Goal: Check status: Check status

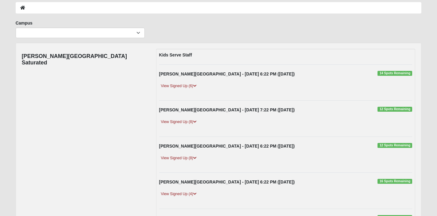
scroll to position [32, 0]
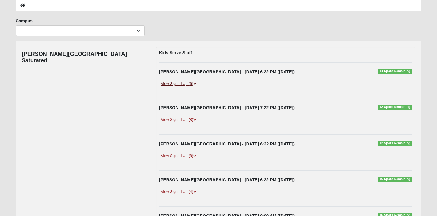
click at [179, 84] on link "View Signed Up (6)" at bounding box center [178, 84] width 39 height 6
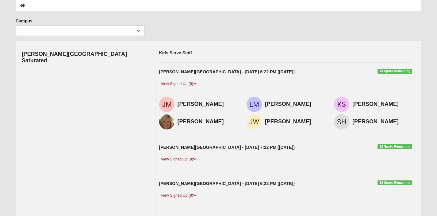
scroll to position [54, 0]
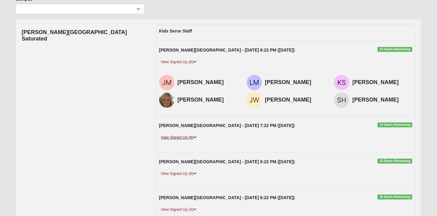
click at [191, 135] on link "View Signed Up (8)" at bounding box center [178, 137] width 39 height 6
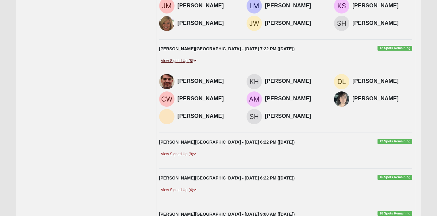
scroll to position [131, 0]
click at [186, 156] on link "View Signed Up (8)" at bounding box center [178, 154] width 39 height 6
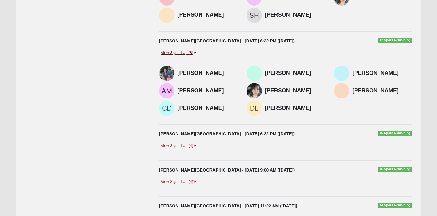
scroll to position [234, 0]
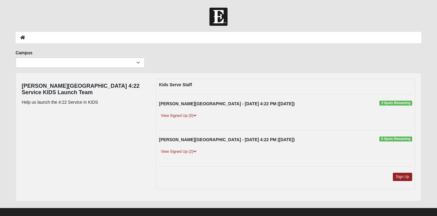
click at [190, 119] on div "View Signed Up (5)" at bounding box center [286, 119] width 263 height 12
click at [188, 116] on link "View Signed Up (5)" at bounding box center [178, 116] width 39 height 6
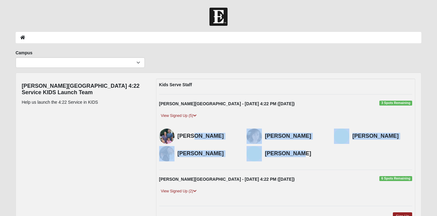
drag, startPoint x: 193, startPoint y: 137, endPoint x: 298, endPoint y: 154, distance: 106.4
click at [300, 155] on div "Ashlyn Bopf Renee Balassaitis Kristie Albert Lori Theus" at bounding box center [286, 146] width 263 height 35
click at [298, 154] on h4 "Fran Bading" at bounding box center [295, 153] width 60 height 7
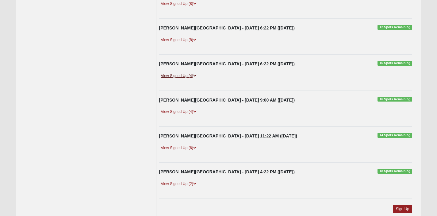
scroll to position [148, 0]
click at [188, 148] on link "View Signed Up (6)" at bounding box center [178, 148] width 39 height 6
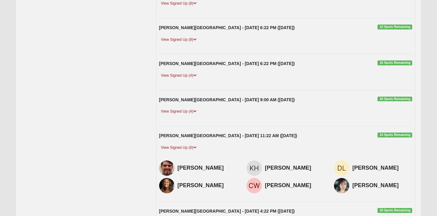
scroll to position [196, 0]
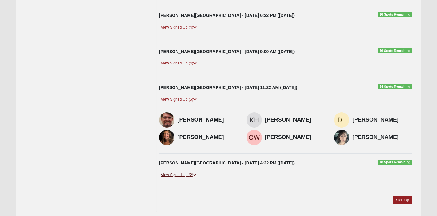
click at [187, 176] on link "View Signed Up (2)" at bounding box center [178, 175] width 39 height 6
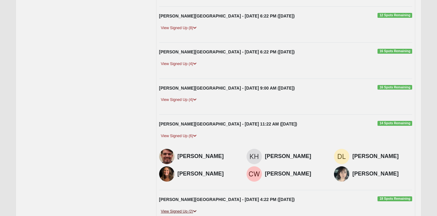
scroll to position [0, 0]
